Goal: Task Accomplishment & Management: Use online tool/utility

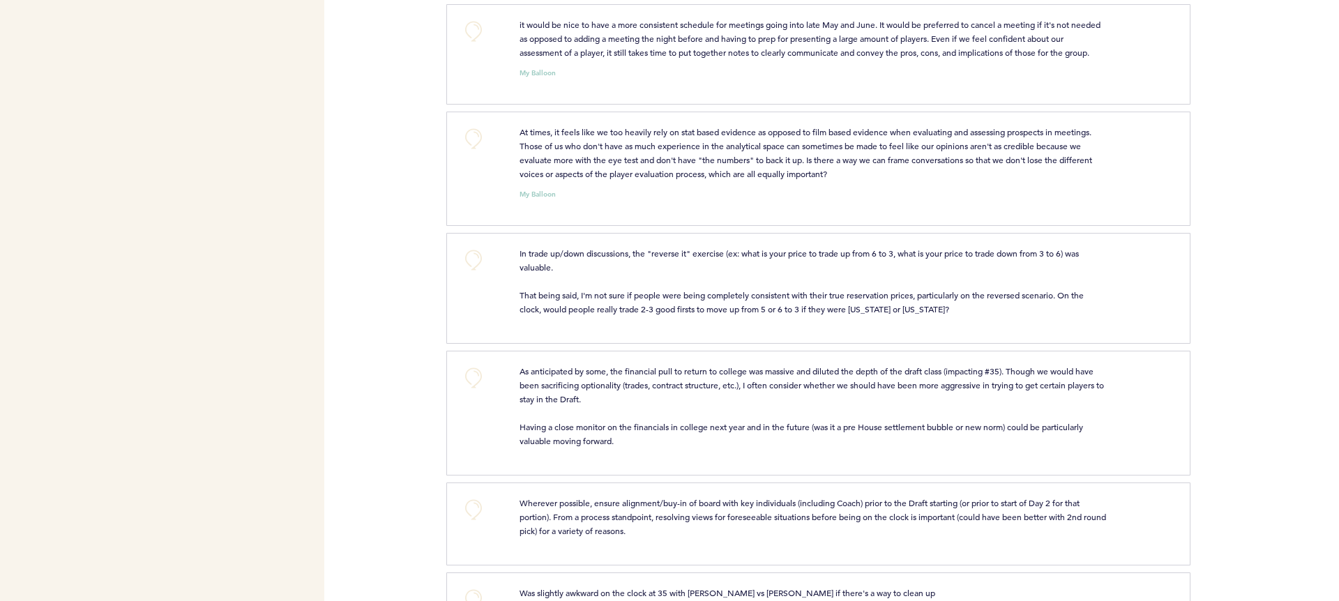
scroll to position [559, 0]
click at [465, 258] on button "+0" at bounding box center [474, 257] width 28 height 28
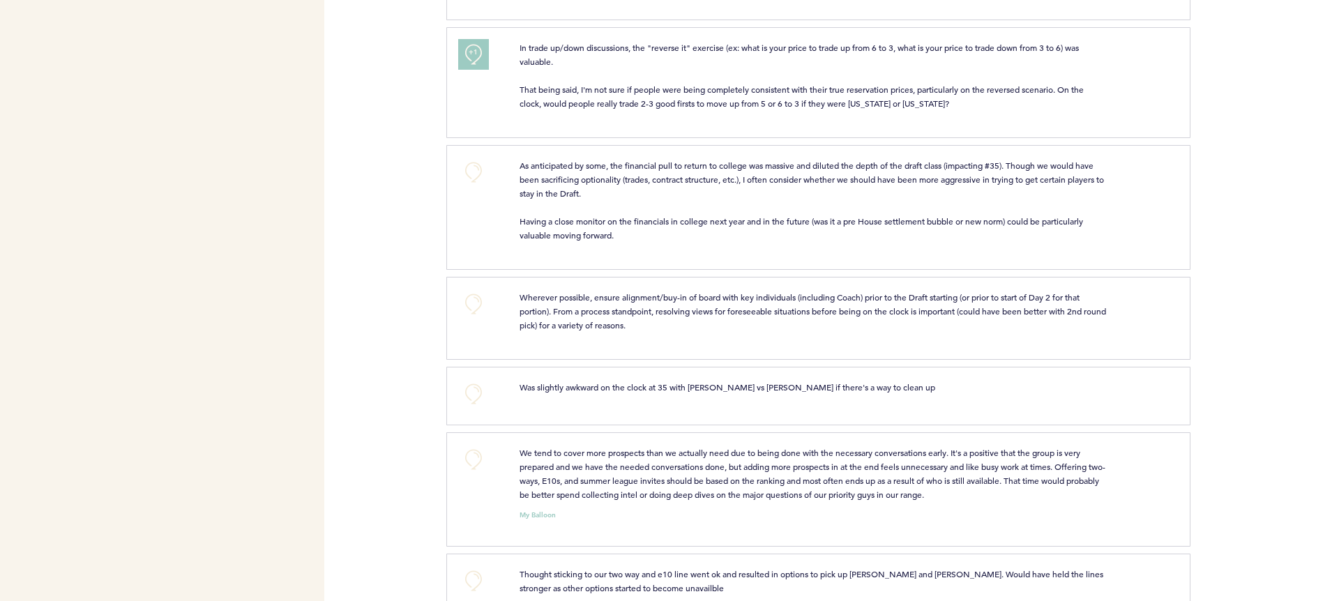
scroll to position [762, 0]
click at [466, 300] on button "+0" at bounding box center [474, 303] width 28 height 28
click at [464, 390] on button "+0" at bounding box center [474, 393] width 28 height 28
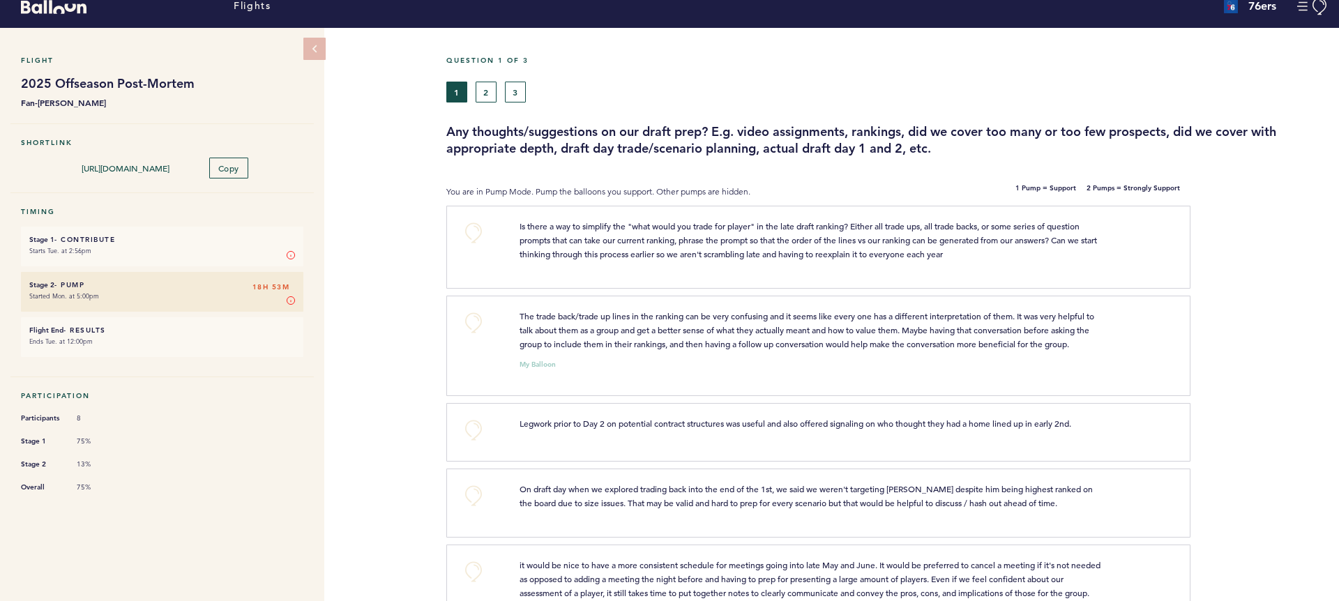
scroll to position [0, 0]
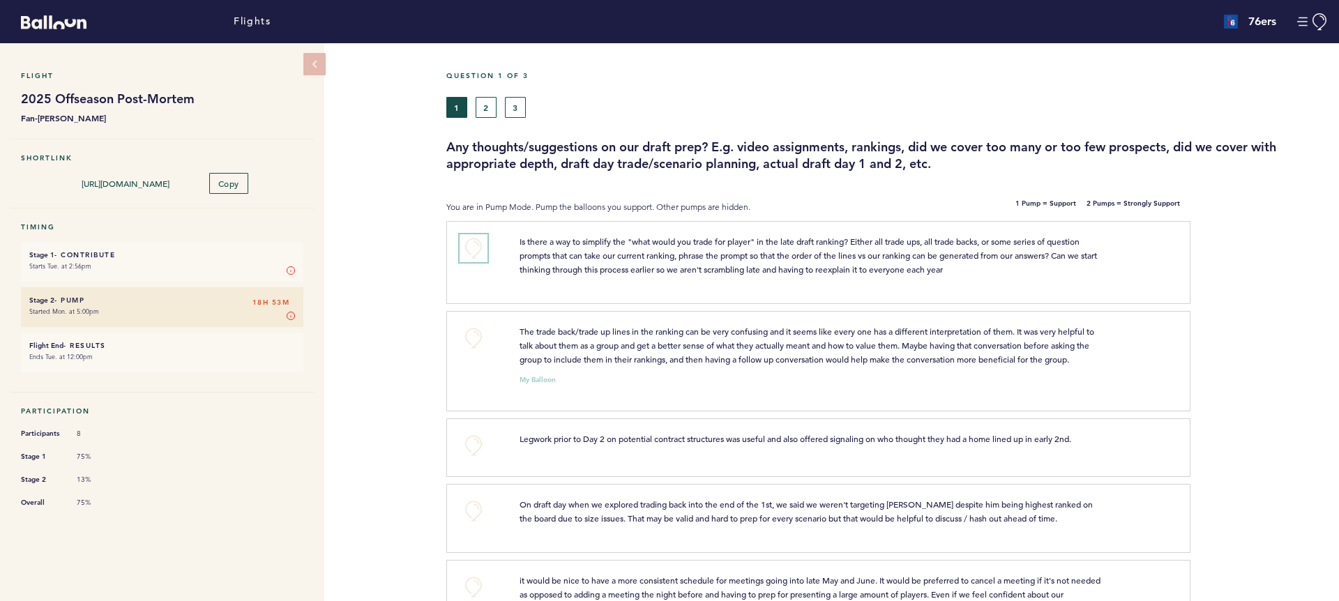
click at [467, 248] on button "+0" at bounding box center [474, 248] width 28 height 28
click at [483, 105] on button "2" at bounding box center [486, 107] width 21 height 21
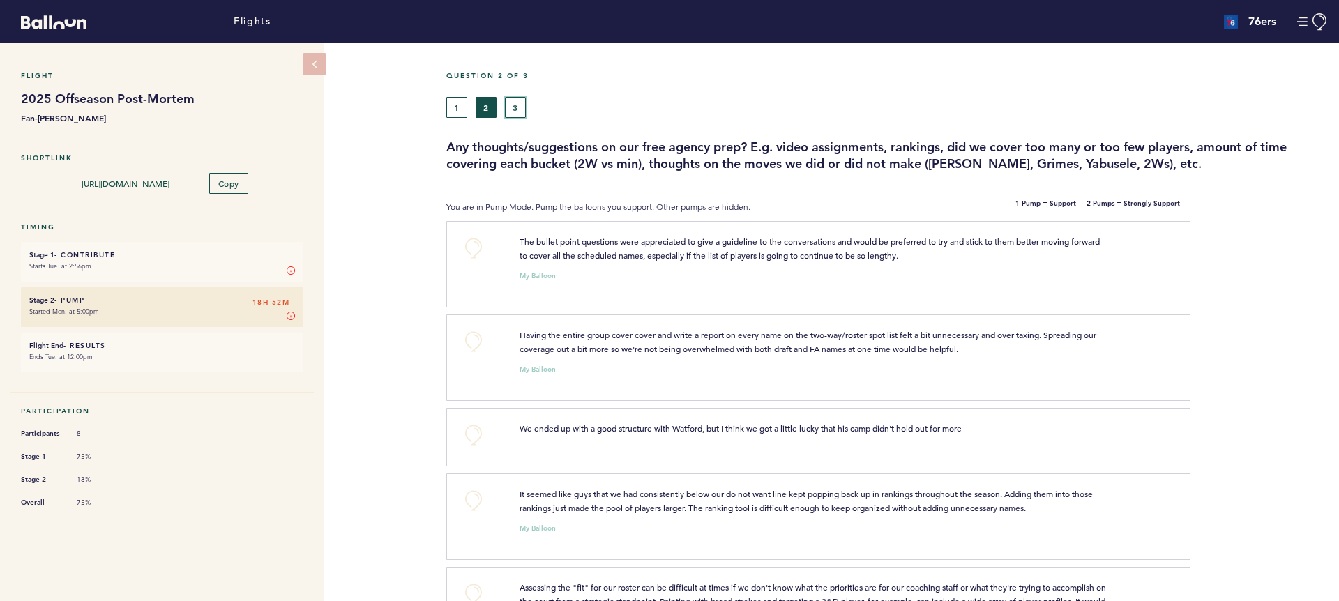
click at [522, 112] on button "3" at bounding box center [515, 107] width 21 height 21
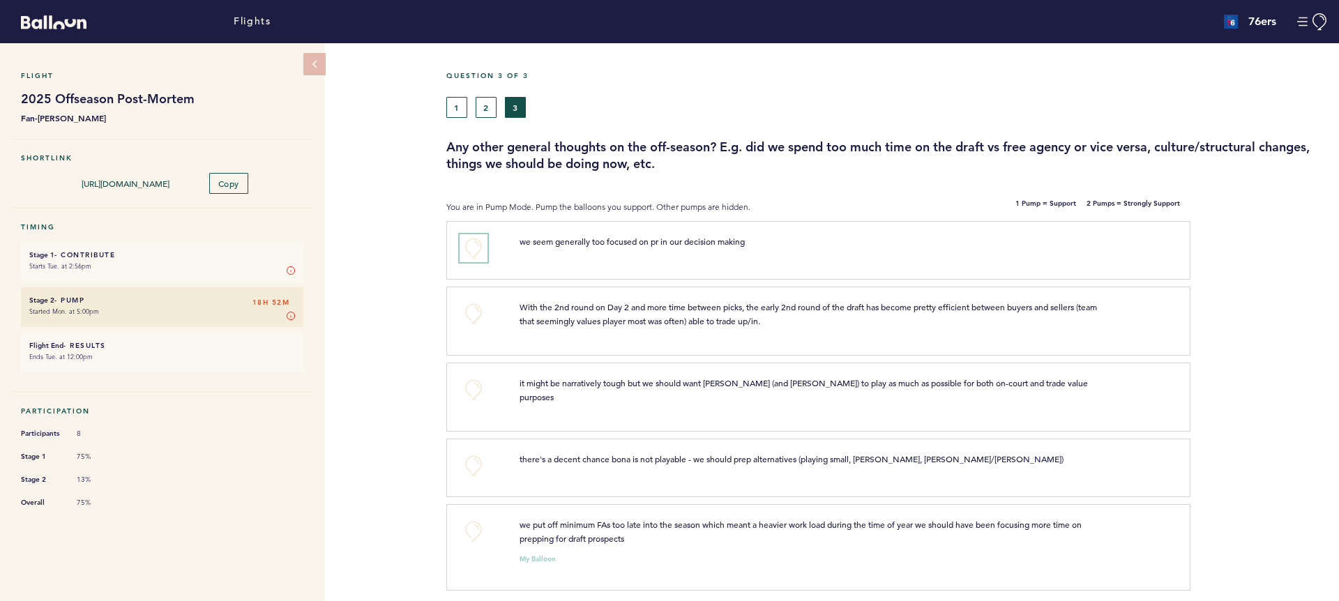
click at [468, 248] on button "+0" at bounding box center [474, 248] width 28 height 28
click at [478, 388] on button "+0" at bounding box center [474, 390] width 28 height 28
click at [484, 106] on button "2" at bounding box center [486, 107] width 21 height 21
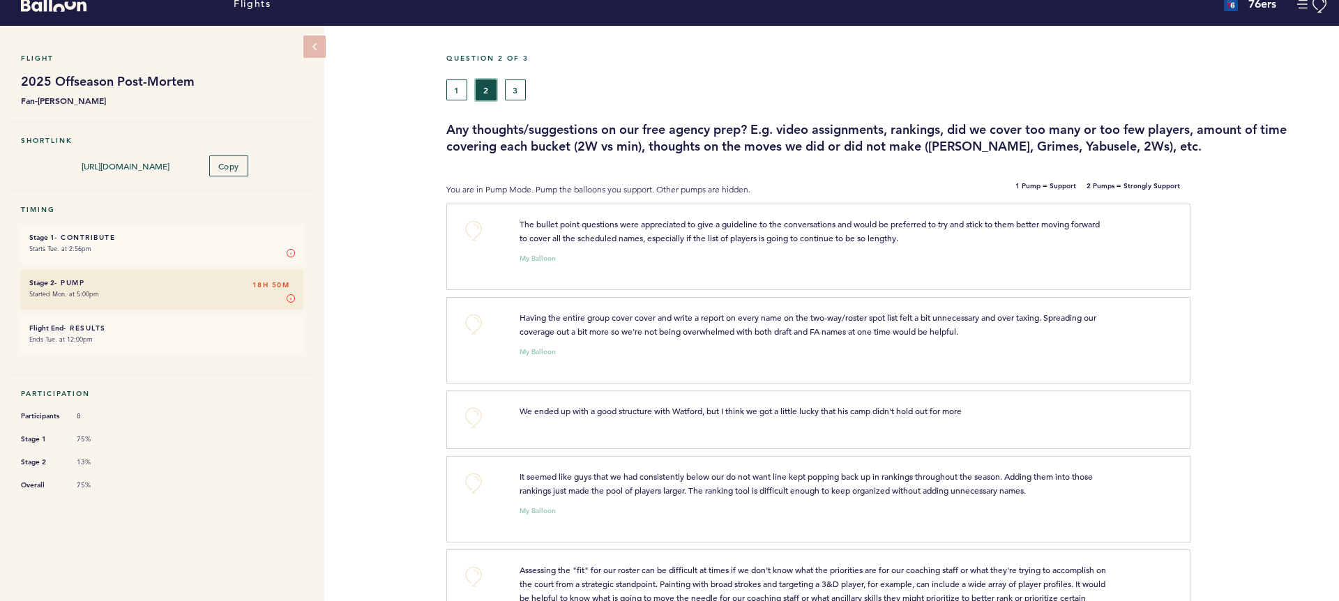
scroll to position [56, 0]
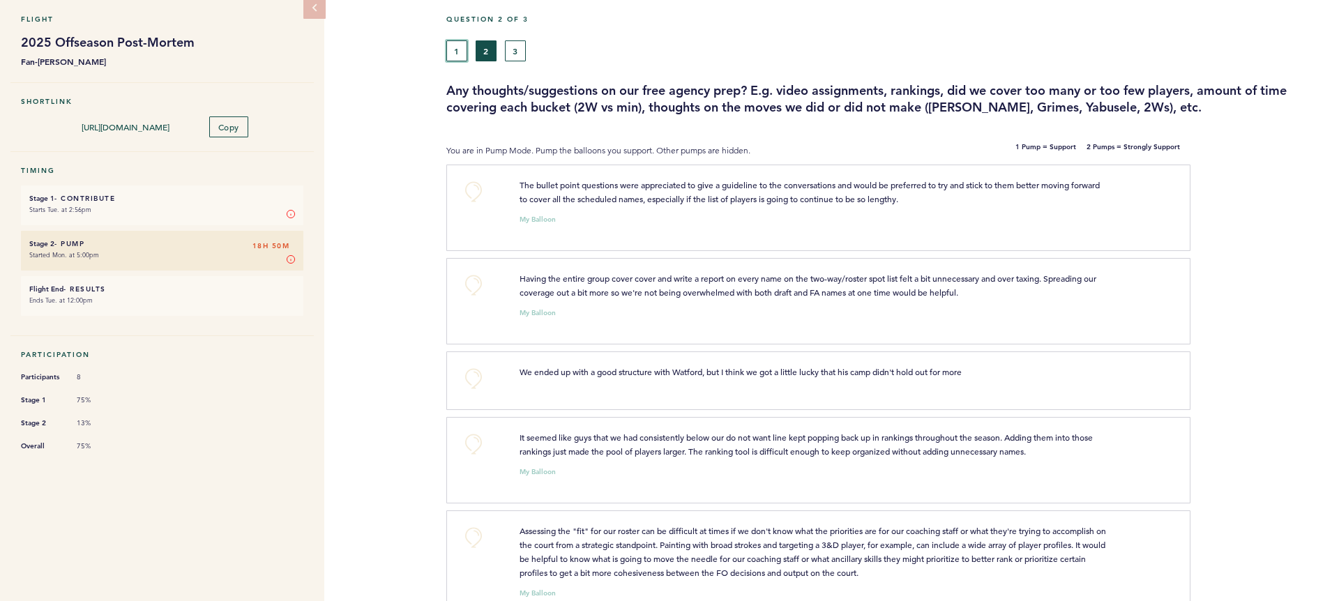
click at [459, 54] on button "1" at bounding box center [456, 50] width 21 height 21
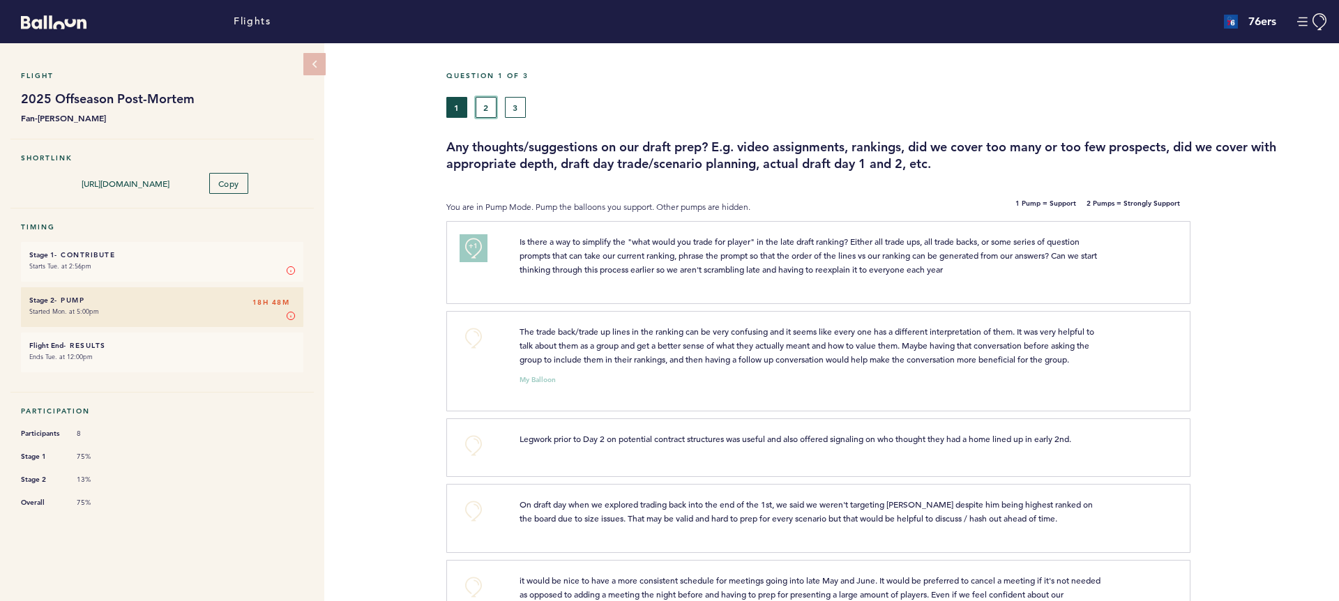
click at [480, 114] on button "2" at bounding box center [486, 107] width 21 height 21
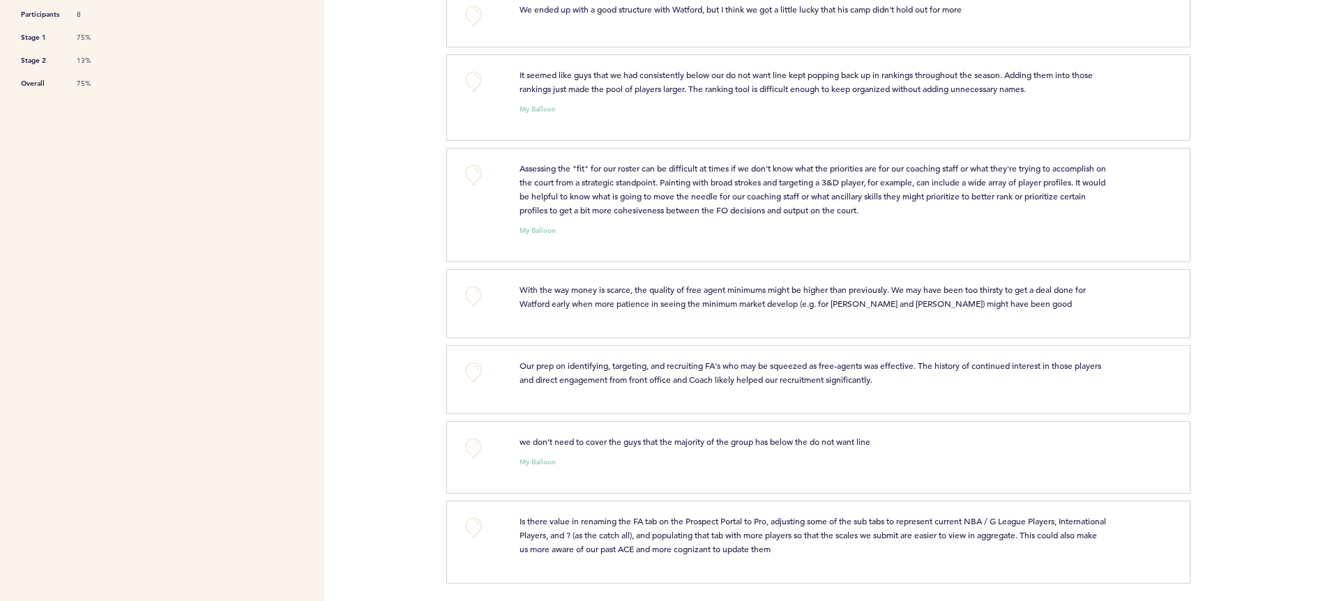
scroll to position [422, 0]
click at [466, 290] on button "+0" at bounding box center [474, 294] width 28 height 28
